Goal: Task Accomplishment & Management: Use online tool/utility

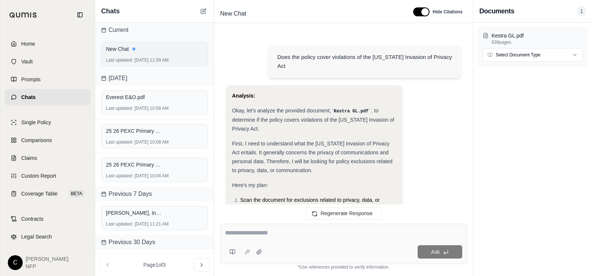
scroll to position [501, 0]
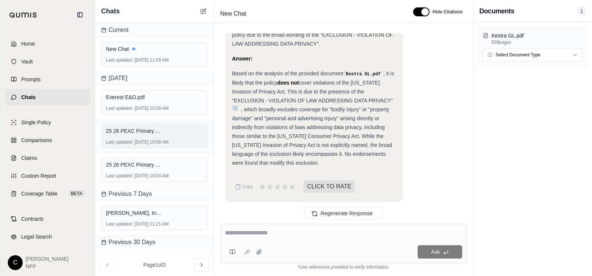
click at [132, 137] on div "25 26 PEXC Primary Allianz Policy - Eos Fitness.pdf Last updated: [DATE] 10:08 …" at bounding box center [154, 136] width 107 height 25
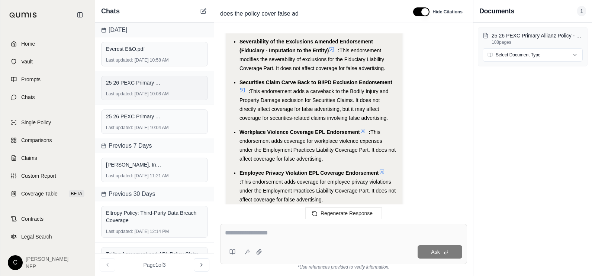
scroll to position [1578, 0]
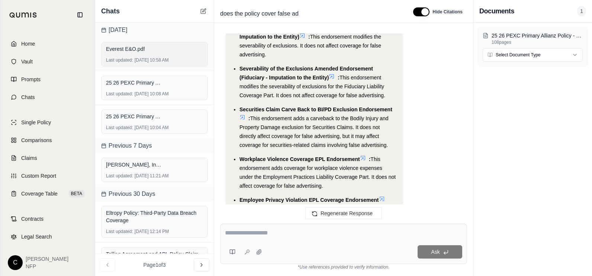
click at [139, 49] on span "Everest E&O.pdf" at bounding box center [125, 48] width 39 height 7
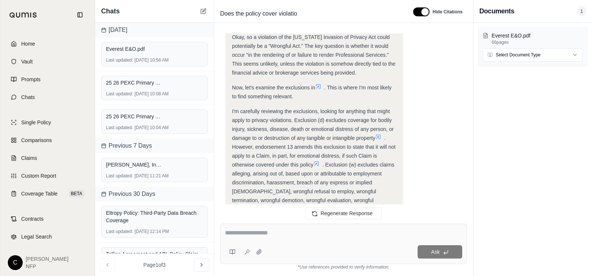
scroll to position [632, 0]
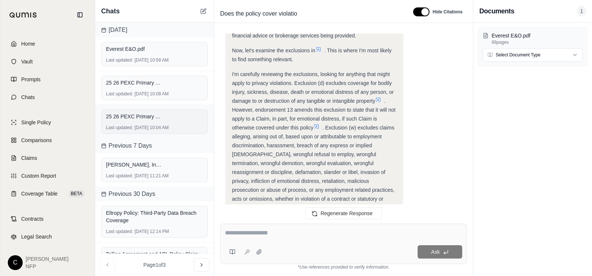
click at [146, 117] on span "25 26 PEXC Primary Allianz Policy - Runoff Endt - Eos Fitness.pdf" at bounding box center [134, 116] width 56 height 7
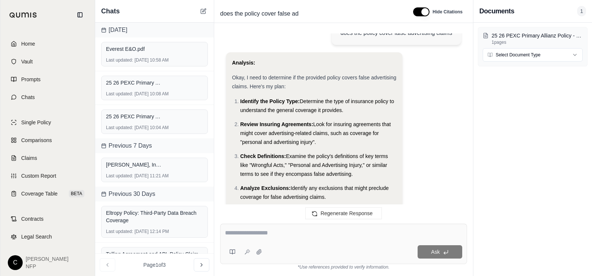
scroll to position [37, 0]
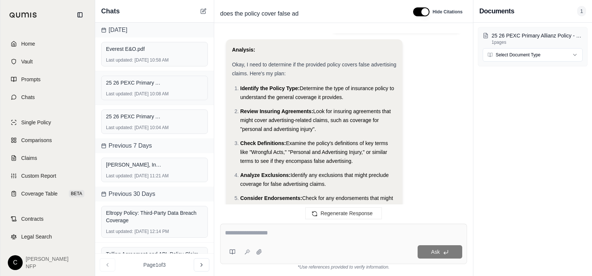
drag, startPoint x: 143, startPoint y: 90, endPoint x: 208, endPoint y: 90, distance: 65.8
click at [143, 90] on div "25 26 PEXC Primary Allianz Policy - Eos Fitness.pdf Last updated: [DATE] 10:08 …" at bounding box center [154, 88] width 107 height 25
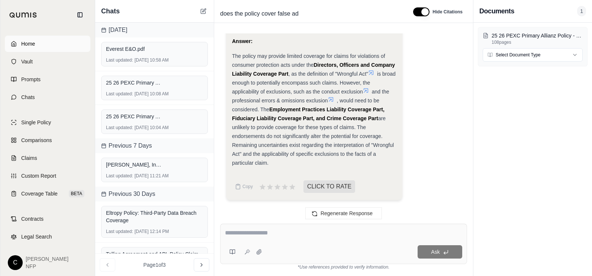
click at [30, 43] on span "Home" at bounding box center [28, 43] width 14 height 7
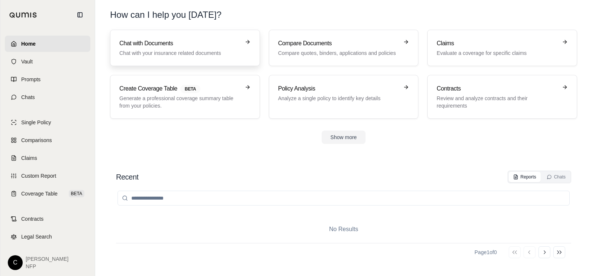
click at [146, 42] on h3 "Chat with Documents" at bounding box center [179, 43] width 121 height 9
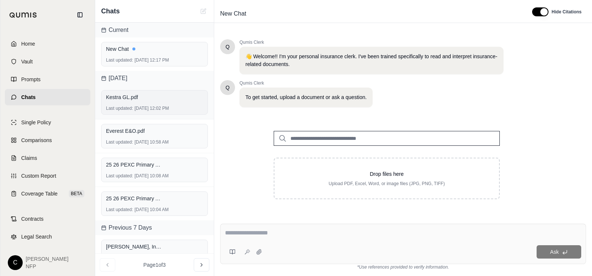
click at [132, 101] on div "Kestra GL.pdf" at bounding box center [154, 97] width 97 height 10
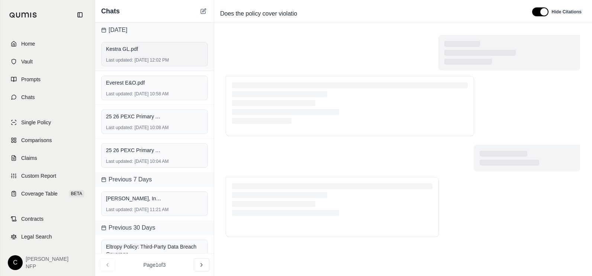
click at [141, 52] on div "Kestra GL.pdf" at bounding box center [154, 48] width 97 height 7
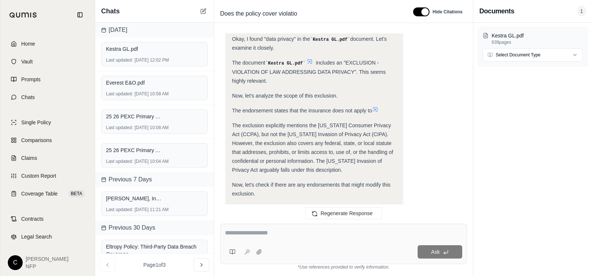
scroll to position [501, 0]
